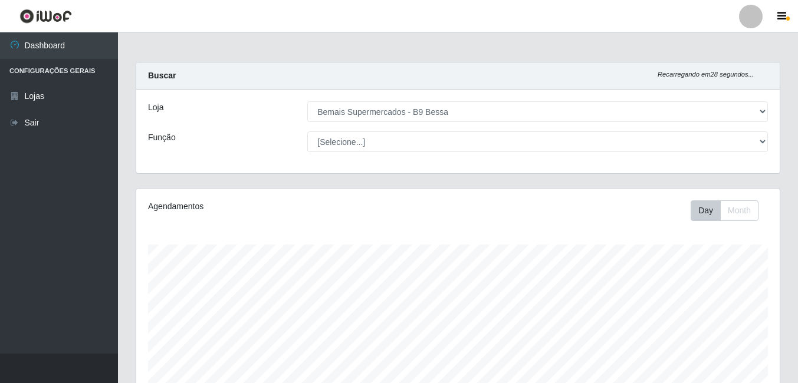
select select "410"
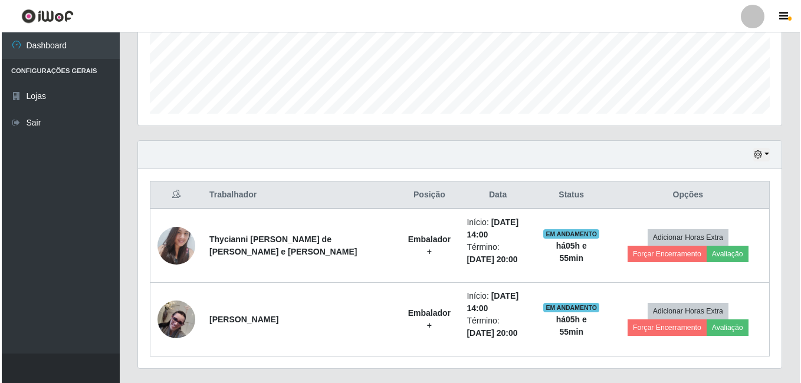
scroll to position [245, 644]
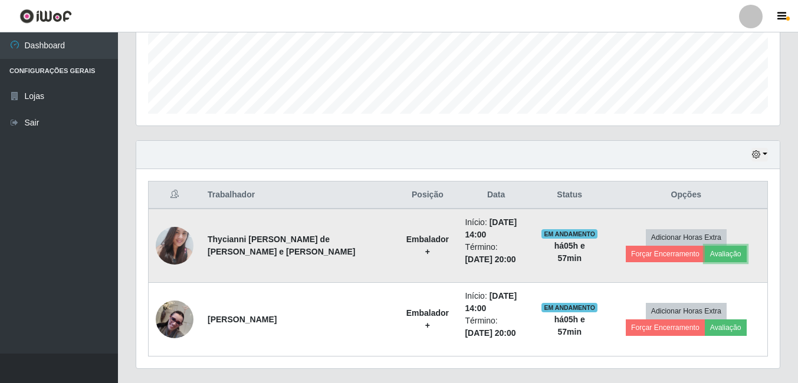
click at [660, 262] on td "Adicionar Horas Extra Forçar Encerramento Avaliação" at bounding box center [686, 246] width 163 height 74
click at [705, 257] on button "Avaliação" at bounding box center [726, 254] width 42 height 17
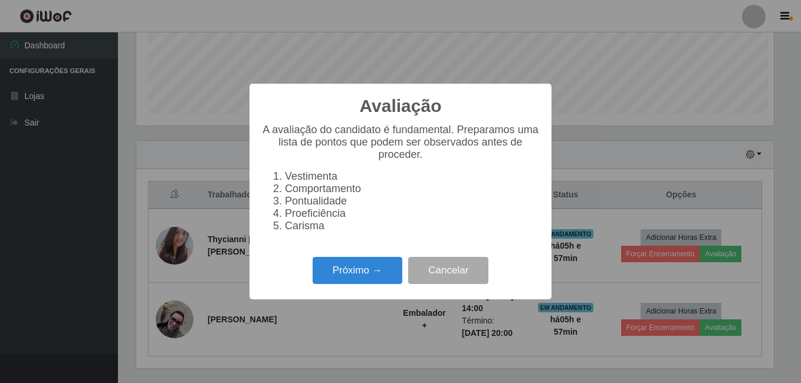
scroll to position [245, 638]
click at [374, 270] on button "Próximo →" at bounding box center [358, 271] width 90 height 28
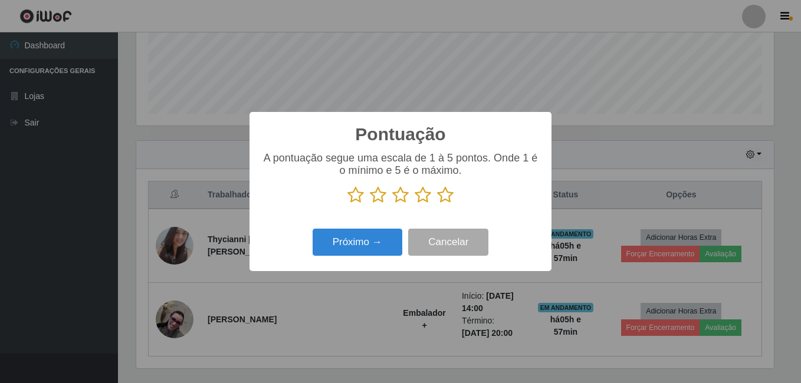
scroll to position [589717, 589324]
click at [441, 202] on icon at bounding box center [445, 195] width 17 height 18
click at [437, 204] on input "radio" at bounding box center [437, 204] width 0 height 0
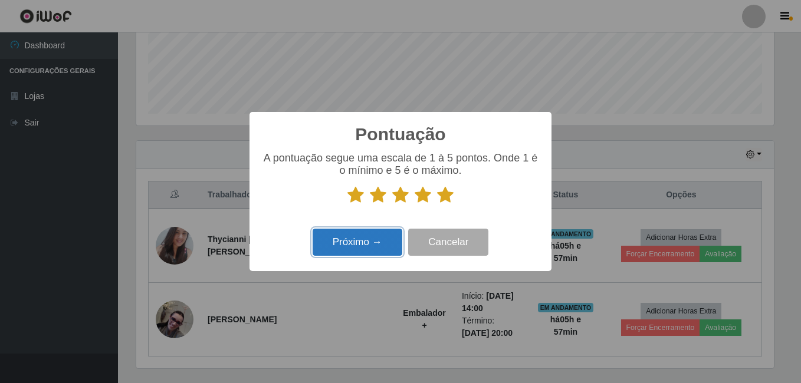
click at [370, 255] on button "Próximo →" at bounding box center [358, 243] width 90 height 28
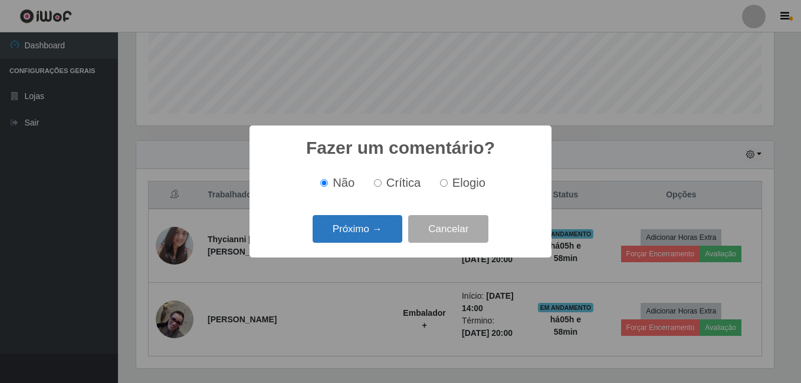
click at [388, 229] on button "Próximo →" at bounding box center [358, 229] width 90 height 28
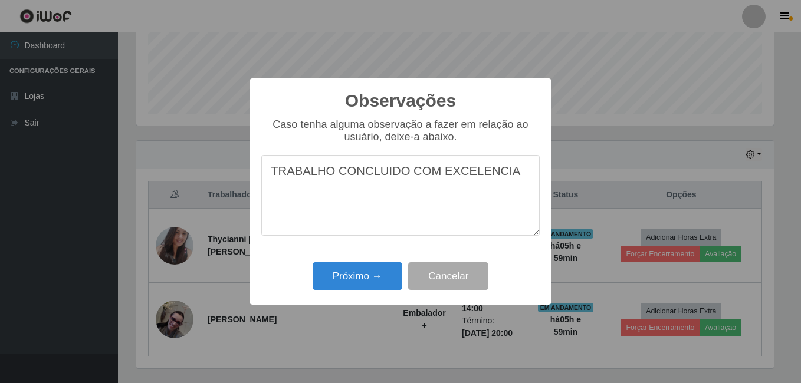
click at [467, 173] on textarea "TRABALHO CONCLUIDO COM EXCELENCIA" at bounding box center [400, 195] width 278 height 81
click at [468, 173] on textarea "TRABALHO CONCLUIDO COM EXCELENCIA" at bounding box center [400, 195] width 278 height 81
click at [468, 174] on textarea "TRABALHO CONCLUIDO COM EXCELENCIA" at bounding box center [400, 195] width 278 height 81
drag, startPoint x: 270, startPoint y: 171, endPoint x: 563, endPoint y: 170, distance: 293.8
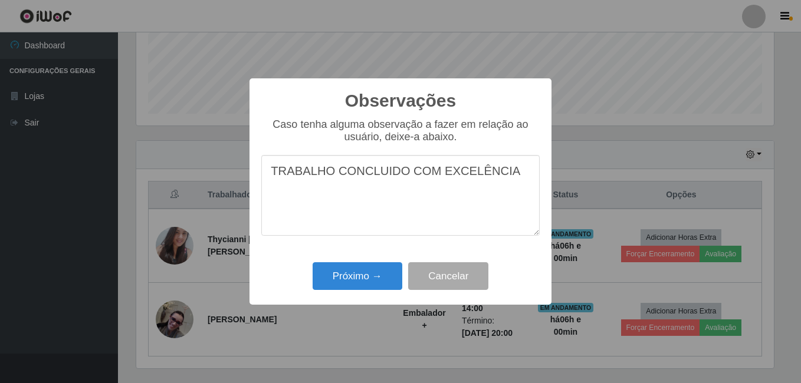
click at [563, 170] on div "Observações × Caso tenha alguma observação a fazer em relação ao usuário, deixe…" at bounding box center [400, 191] width 801 height 383
type textarea "TRABALHO CONCLUIDO COM EXCELÊNCIA"
click at [363, 280] on button "Próximo →" at bounding box center [358, 277] width 90 height 28
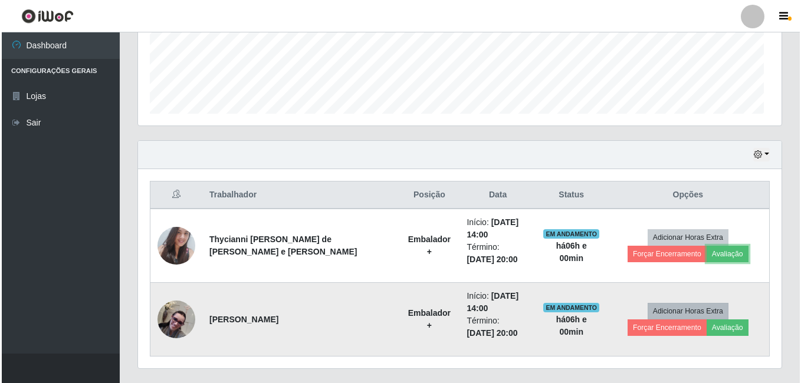
scroll to position [245, 644]
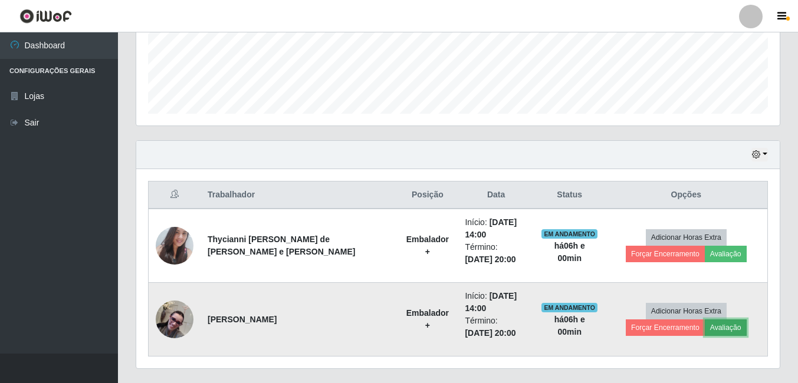
click at [705, 331] on button "Avaliação" at bounding box center [726, 328] width 42 height 17
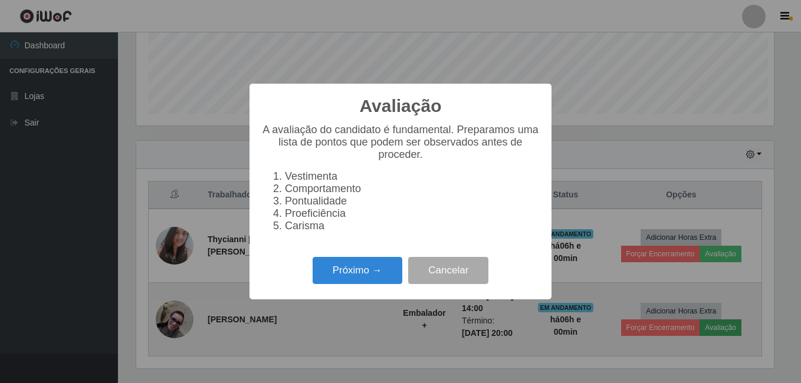
scroll to position [245, 638]
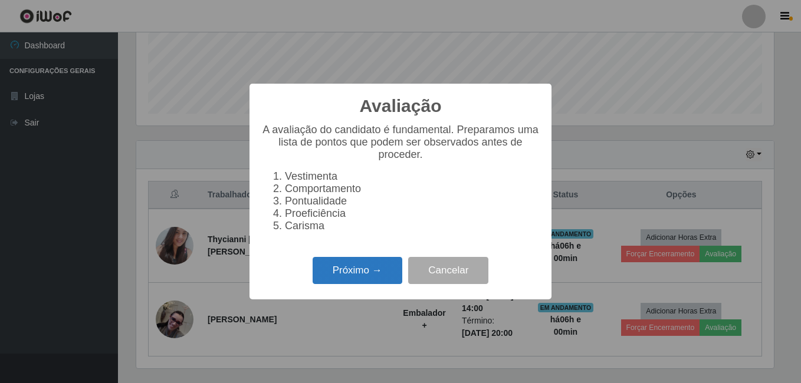
click at [358, 273] on button "Próximo →" at bounding box center [358, 271] width 90 height 28
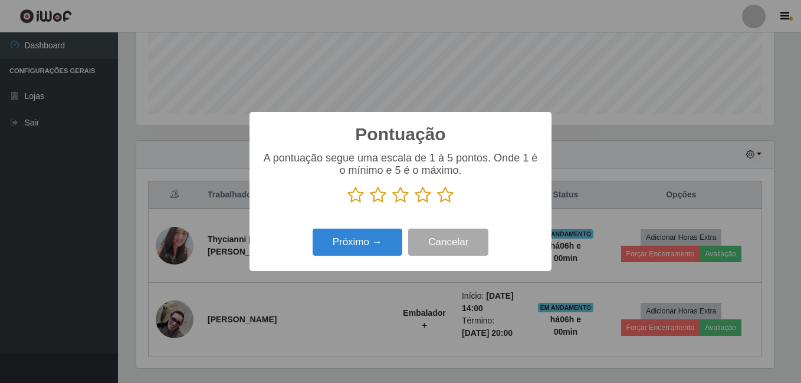
click at [449, 195] on icon at bounding box center [445, 195] width 17 height 18
click at [437, 204] on input "radio" at bounding box center [437, 204] width 0 height 0
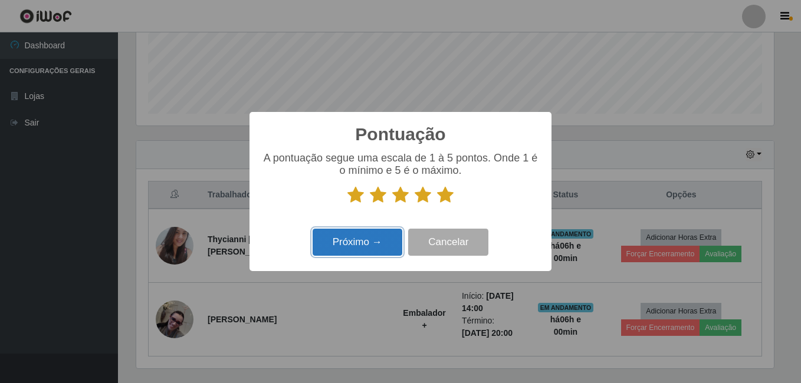
click at [357, 231] on button "Próximo →" at bounding box center [358, 243] width 90 height 28
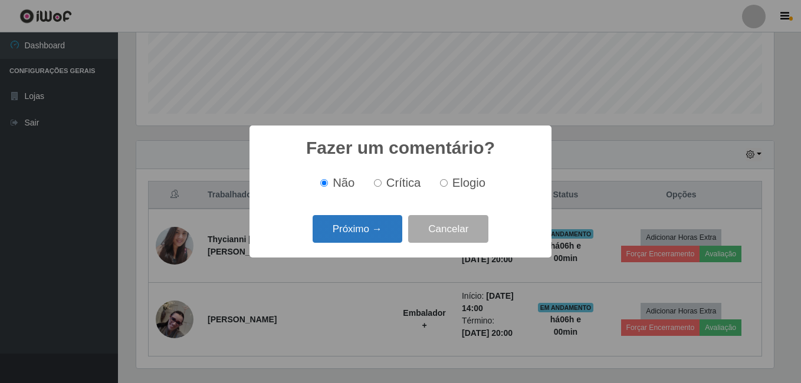
click at [355, 238] on button "Próximo →" at bounding box center [358, 229] width 90 height 28
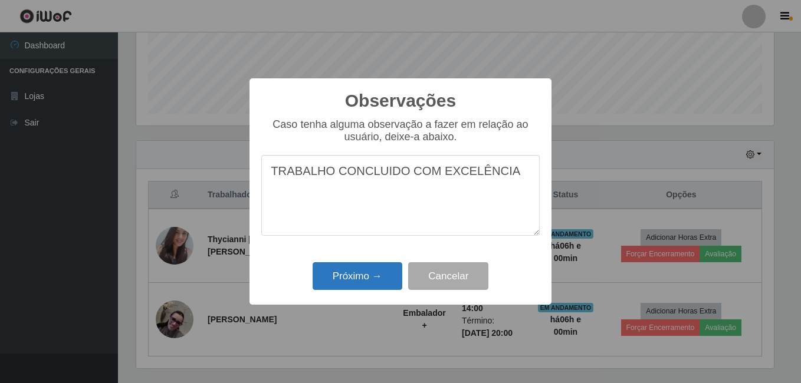
type textarea "TRABALHO CONCLUIDO COM EXCELÊNCIA"
click at [344, 271] on button "Próximo →" at bounding box center [358, 277] width 90 height 28
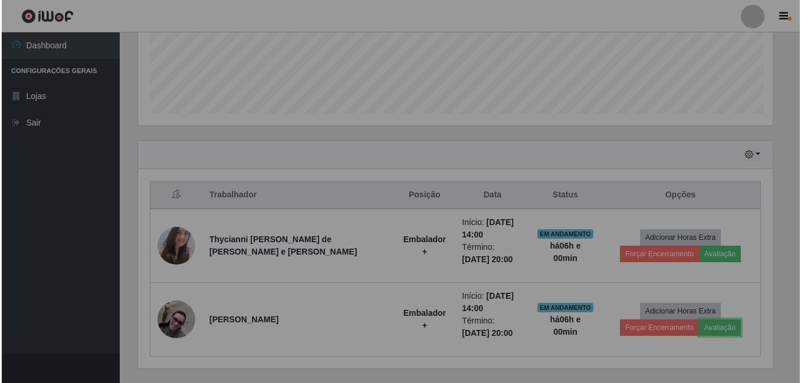
scroll to position [245, 644]
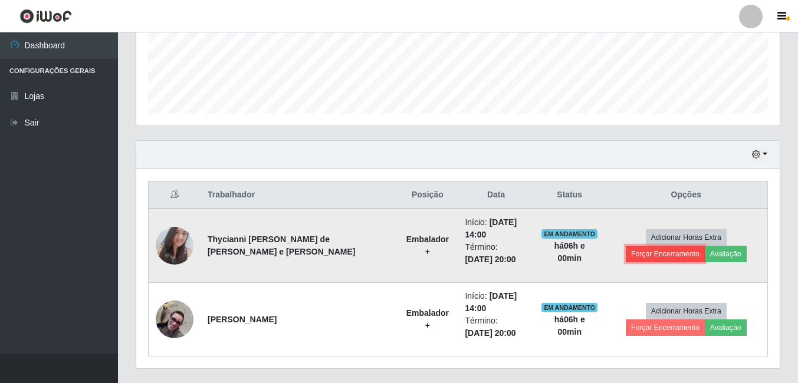
click at [705, 246] on button "Forçar Encerramento" at bounding box center [665, 254] width 79 height 17
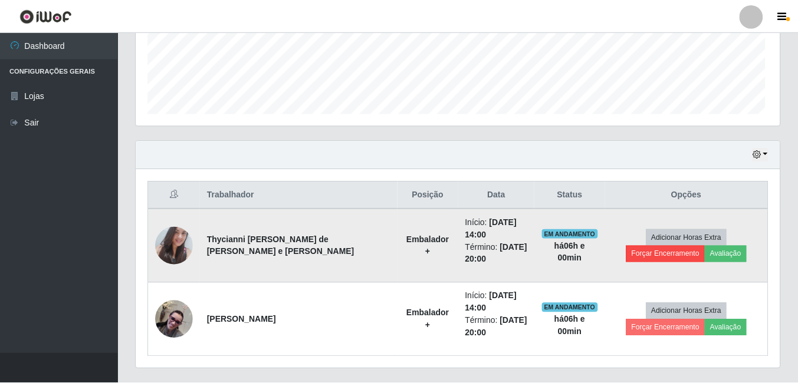
scroll to position [245, 638]
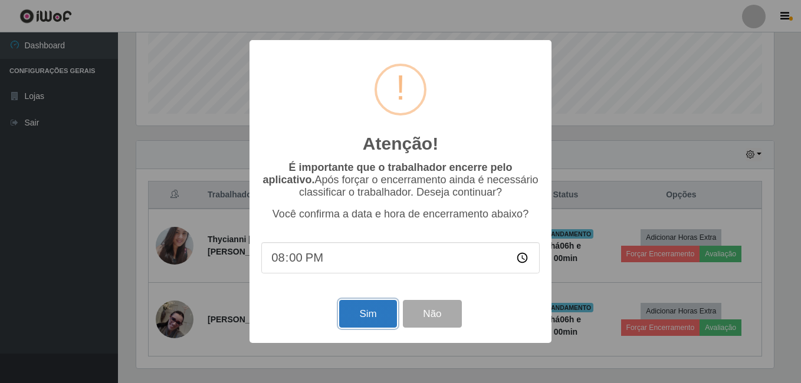
click at [340, 324] on button "Sim" at bounding box center [367, 314] width 57 height 28
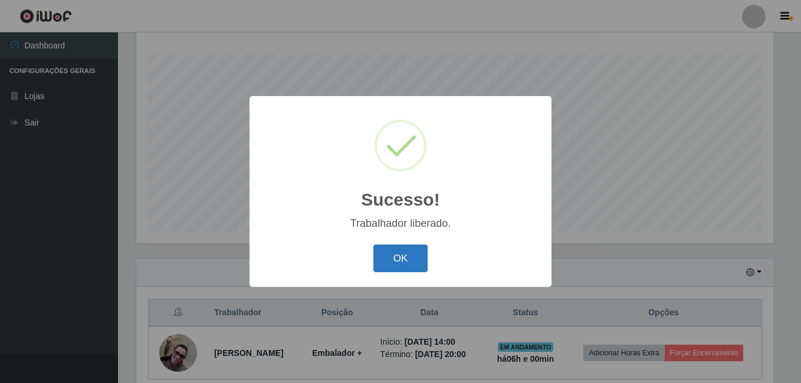
click at [418, 249] on button "OK" at bounding box center [400, 259] width 55 height 28
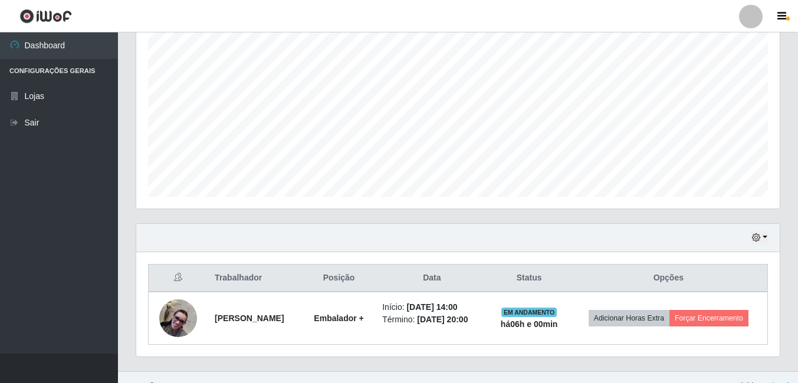
scroll to position [242, 0]
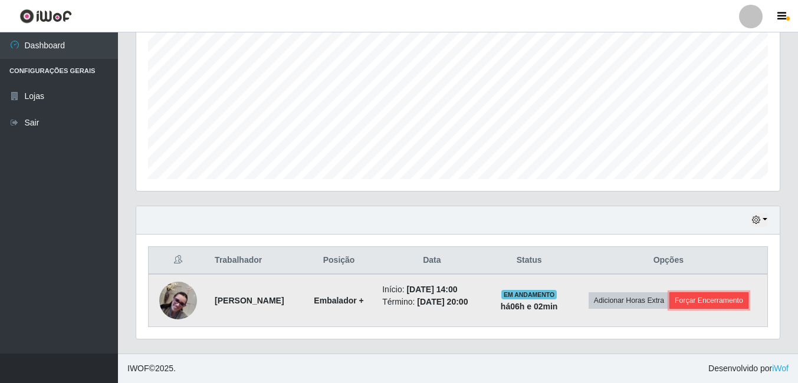
click at [703, 295] on button "Forçar Encerramento" at bounding box center [709, 301] width 79 height 17
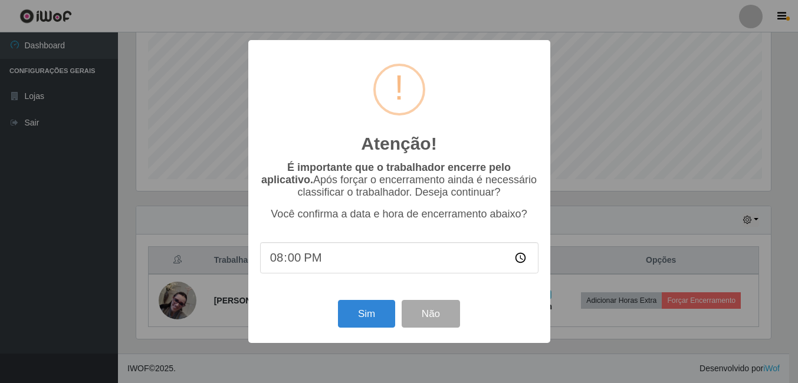
scroll to position [245, 638]
click at [368, 320] on button "Sim" at bounding box center [367, 314] width 57 height 28
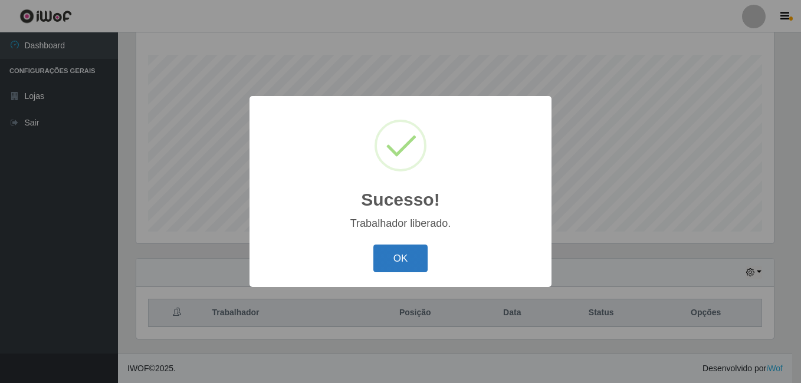
click at [390, 260] on button "OK" at bounding box center [400, 259] width 55 height 28
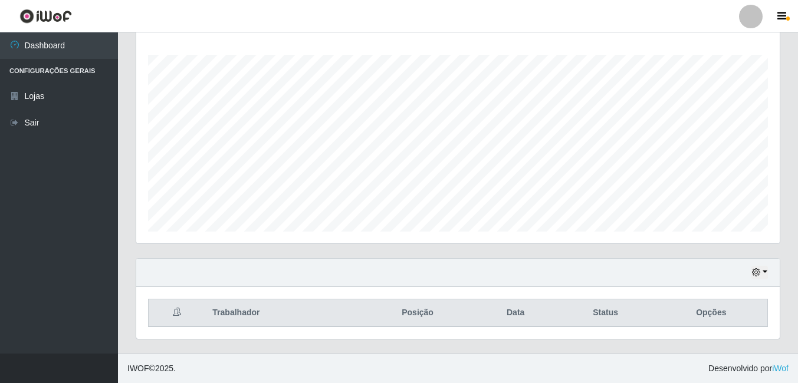
scroll to position [245, 644]
